Goal: Find specific page/section

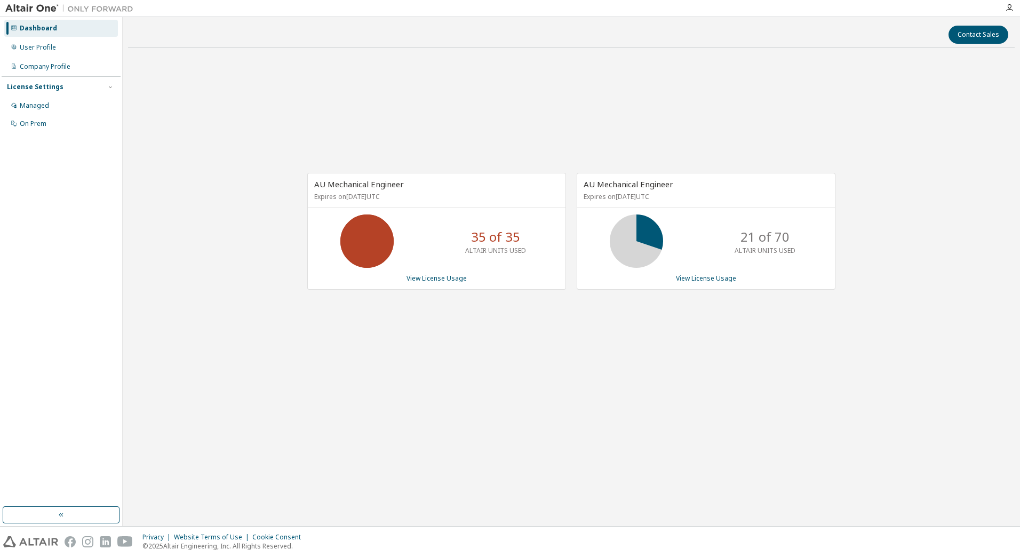
click at [157, 292] on div "AU Mechanical Engineer Expires on [DATE] UTC 35 of 35 ALTAIR UNITS USED View Li…" at bounding box center [571, 237] width 886 height 362
